Goal: Task Accomplishment & Management: Use online tool/utility

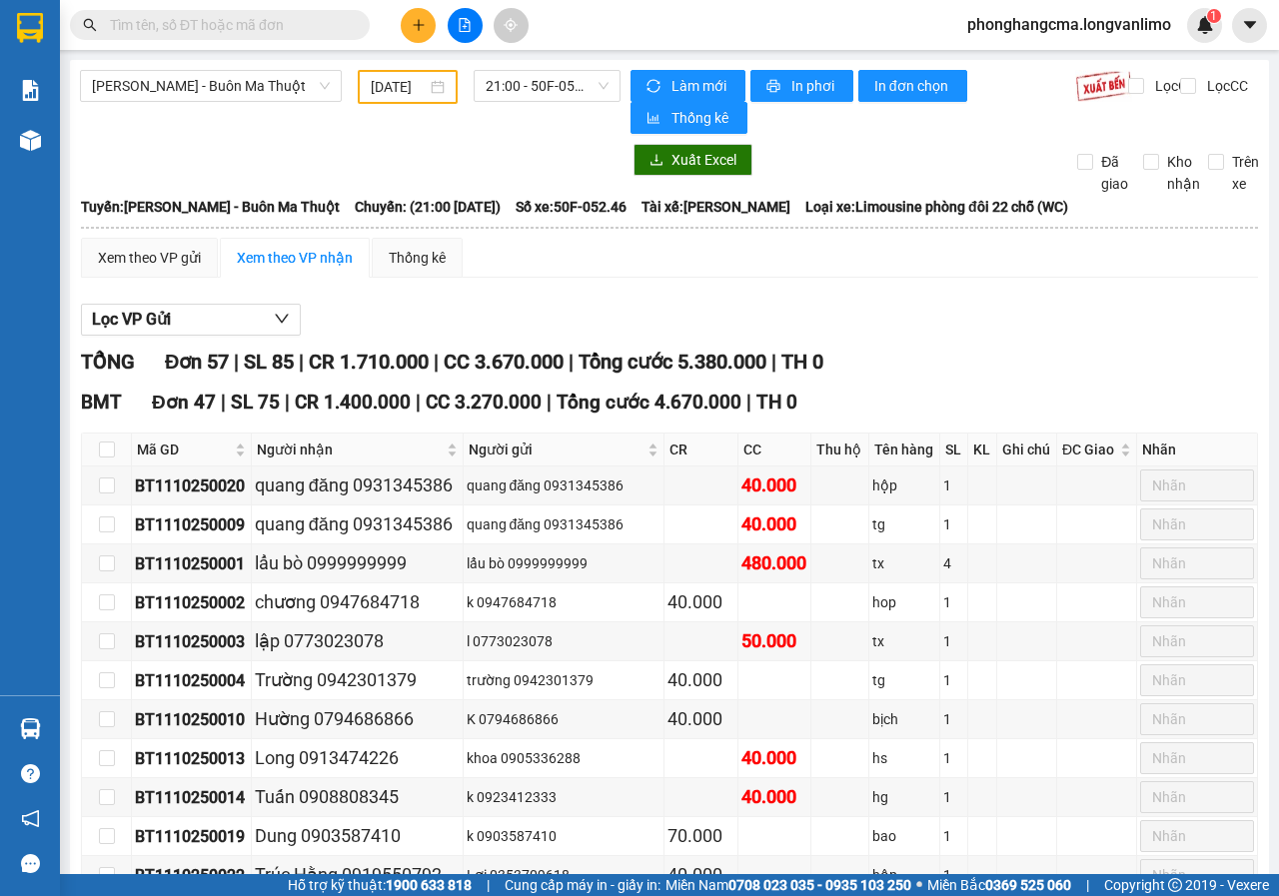
scroll to position [2218, 0]
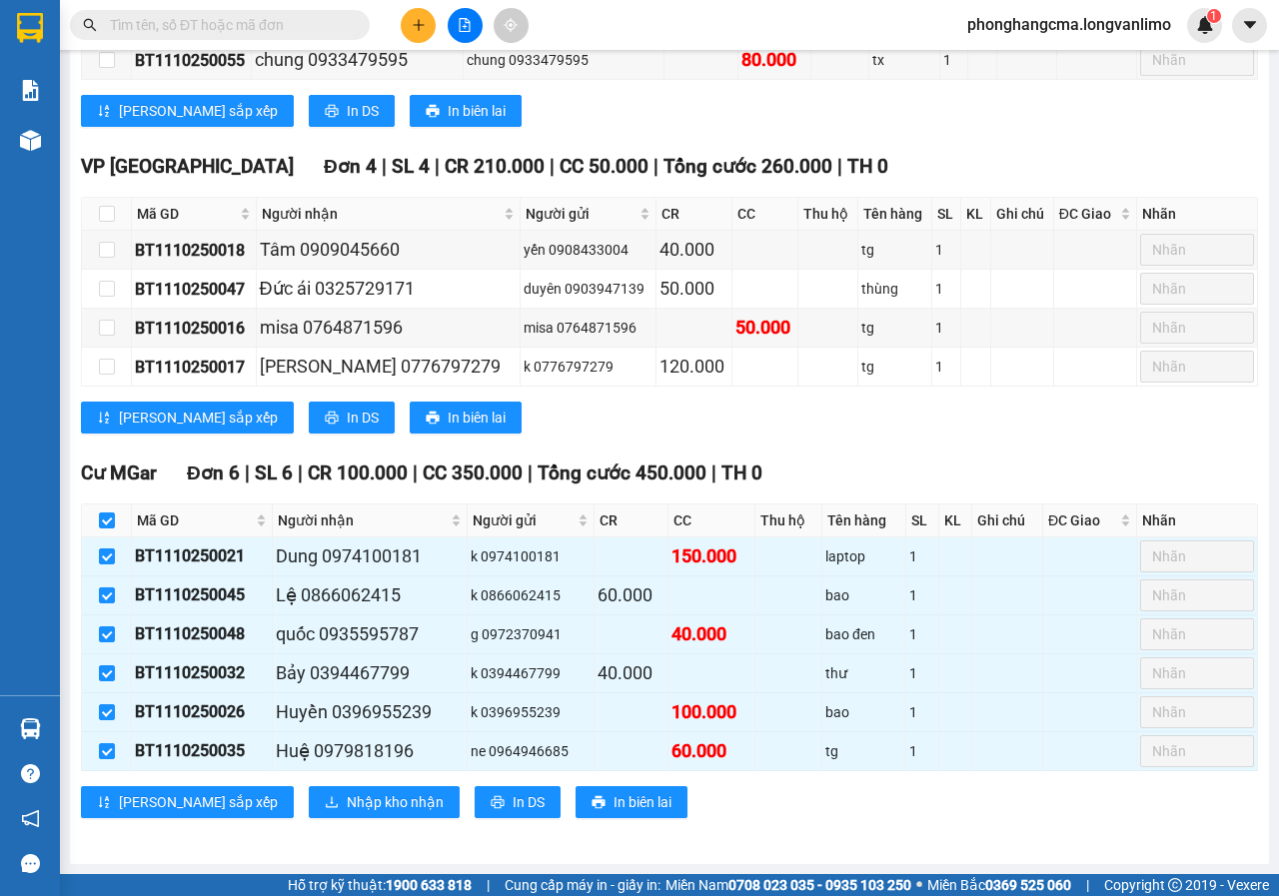
click at [270, 32] on input "text" at bounding box center [228, 25] width 236 height 22
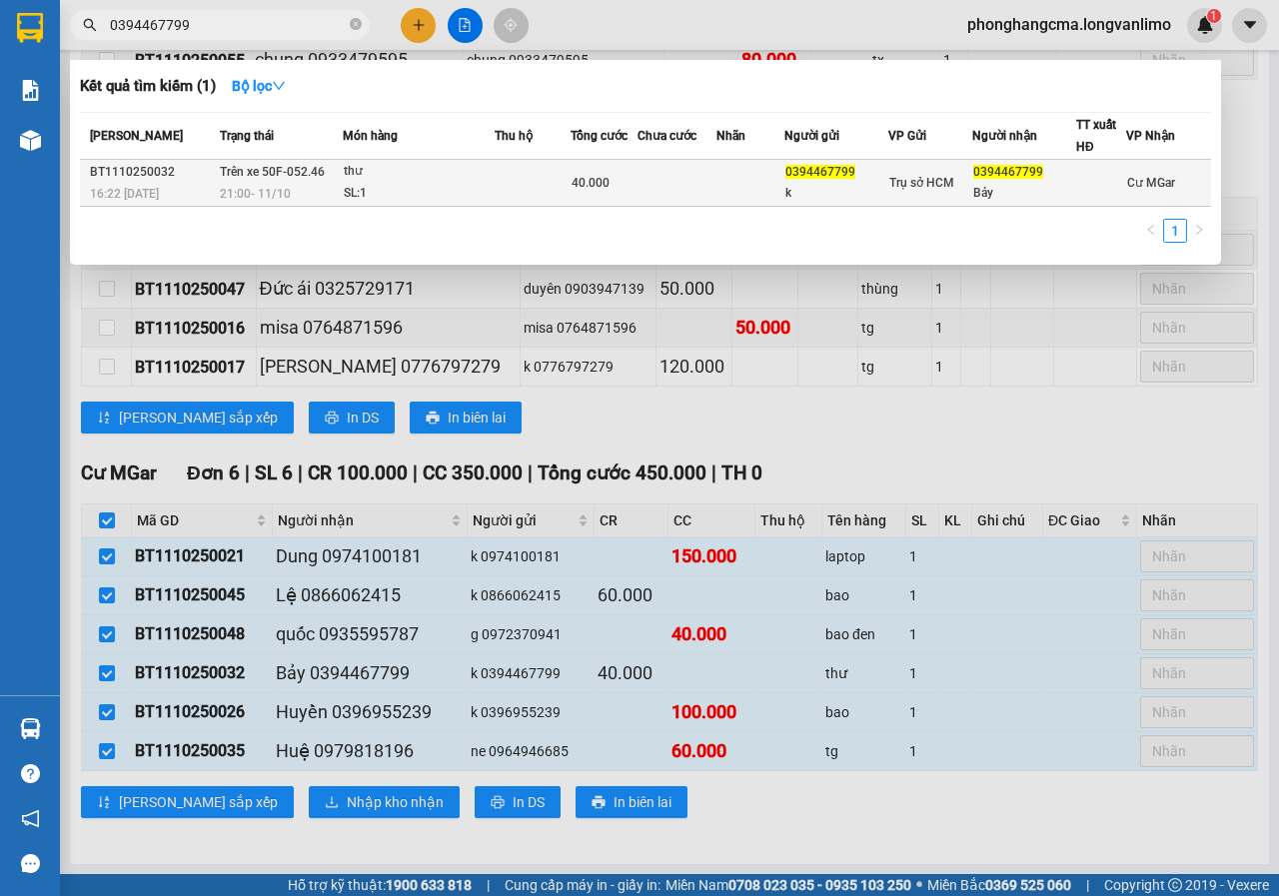
type input "0394467799"
click at [434, 178] on div "thư" at bounding box center [419, 172] width 150 height 22
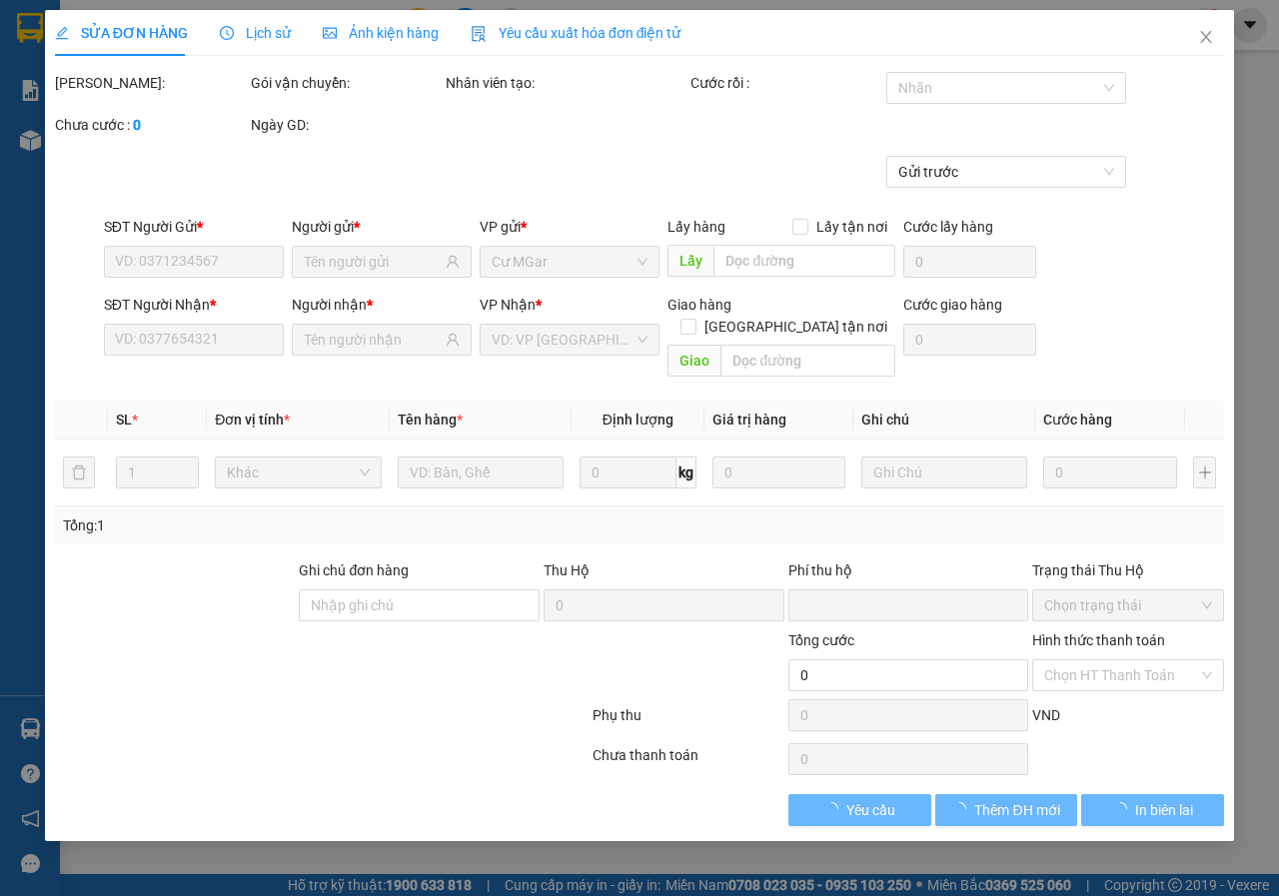
click at [371, 30] on span "Ảnh kiện hàng" at bounding box center [381, 33] width 116 height 16
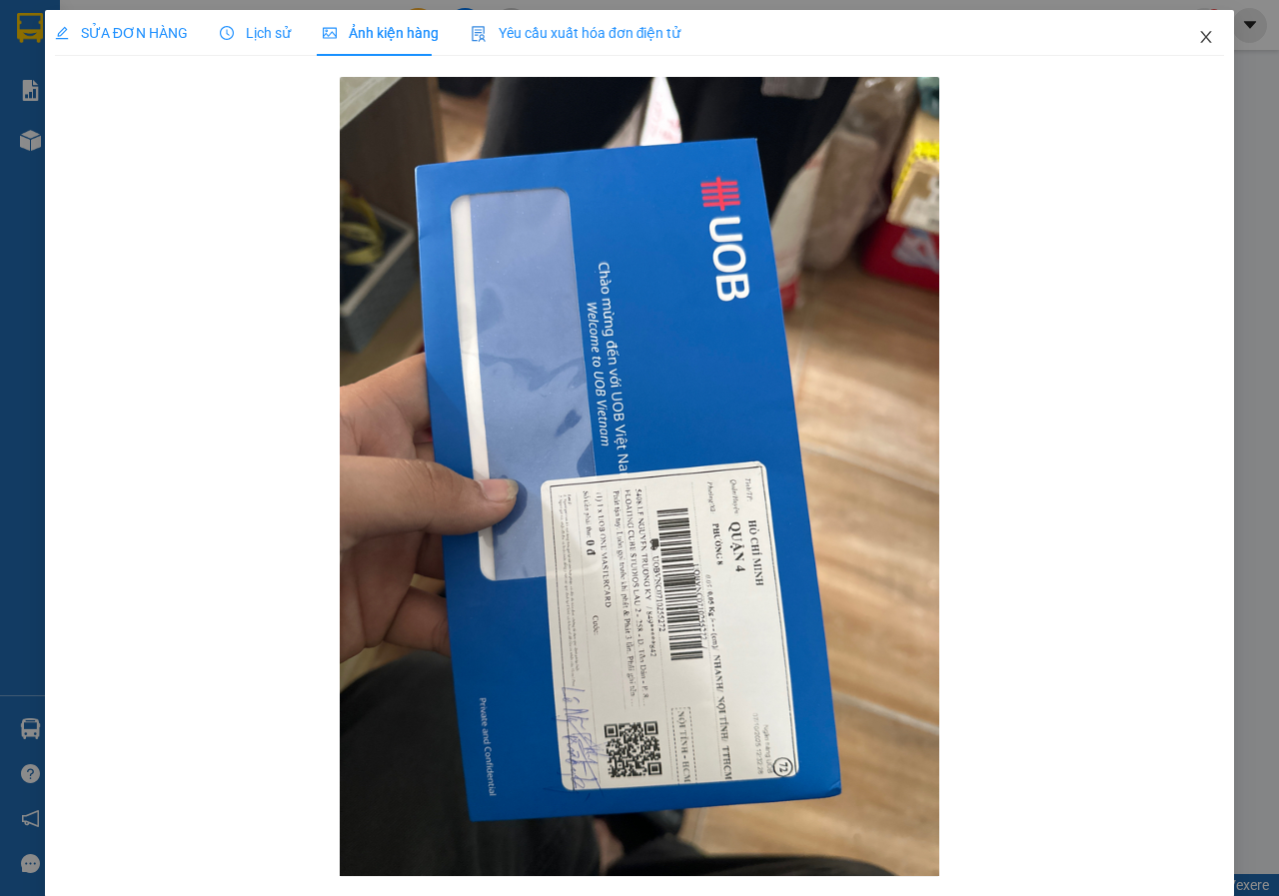
click at [1191, 29] on span "Close" at bounding box center [1206, 38] width 56 height 56
